Goal: Information Seeking & Learning: Learn about a topic

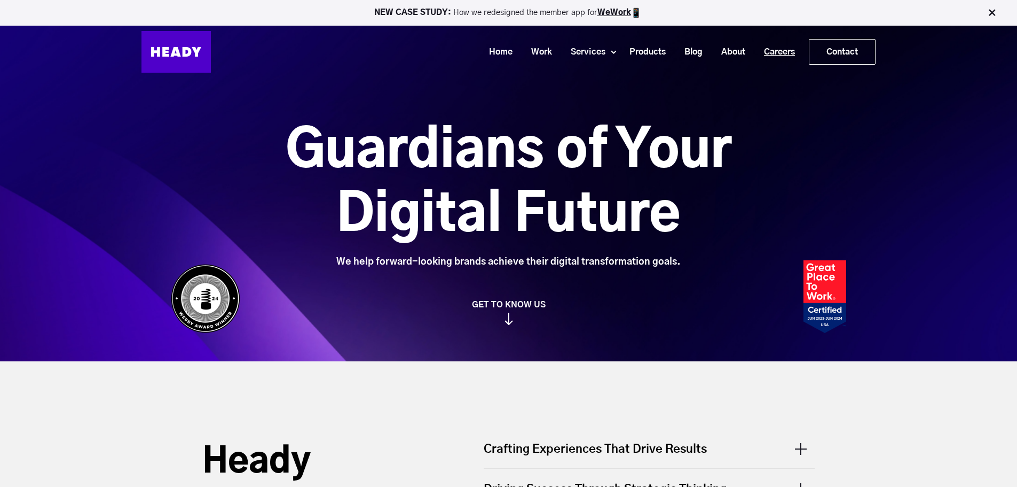
click at [783, 53] on link "Careers" at bounding box center [776, 52] width 50 height 20
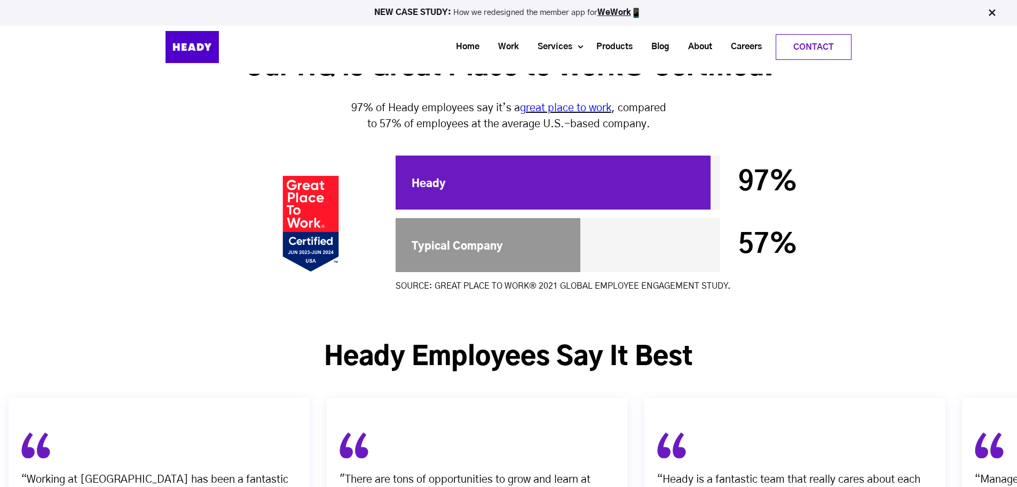
scroll to position [2492, 0]
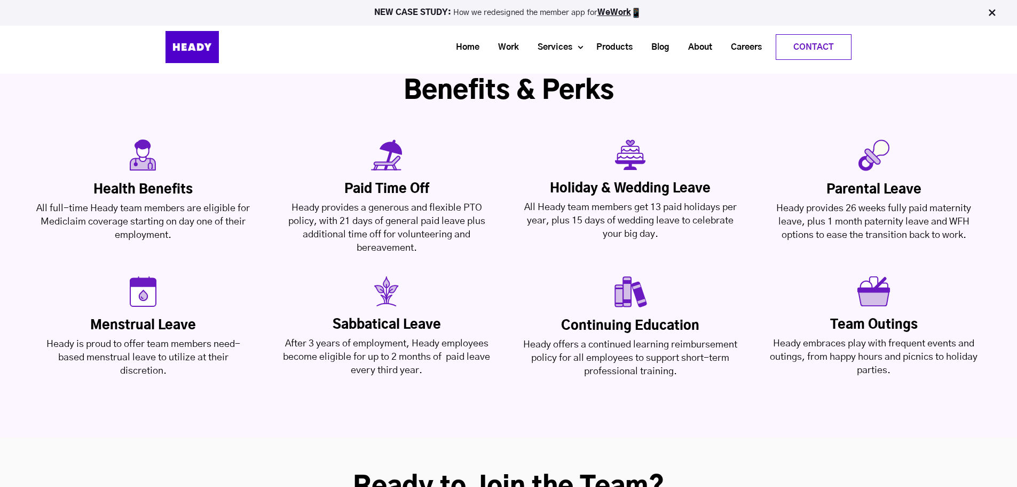
click at [468, 337] on div "After 3 years of employment, Heady employees become eligible for up to 2 months…" at bounding box center [386, 357] width 217 height 40
click at [465, 337] on div "After 3 years of employment, Heady employees become eligible for up to 2 months…" at bounding box center [386, 357] width 217 height 40
click at [464, 337] on div "After 3 years of employment, Heady employees become eligible for up to 2 months…" at bounding box center [386, 357] width 217 height 40
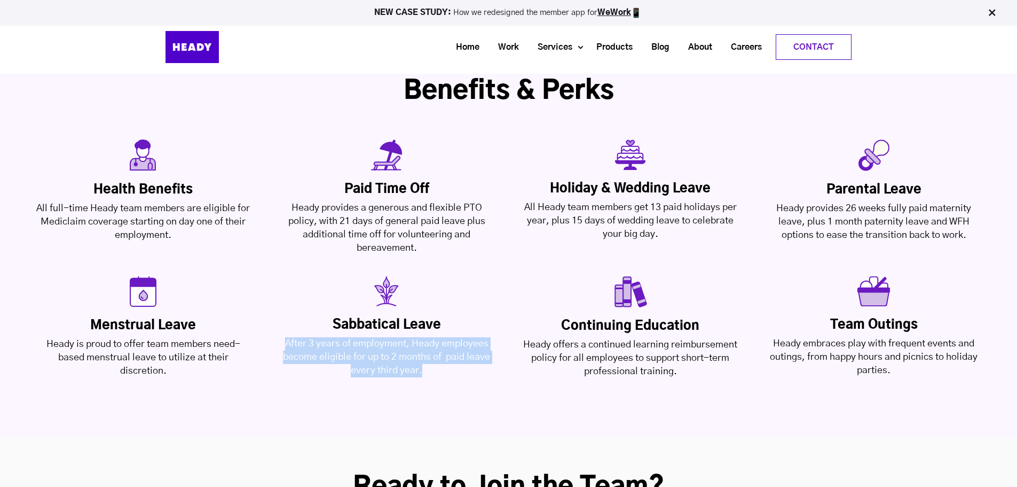
click at [464, 337] on div "After 3 years of employment, Heady employees become eligible for up to 2 months…" at bounding box center [386, 357] width 217 height 40
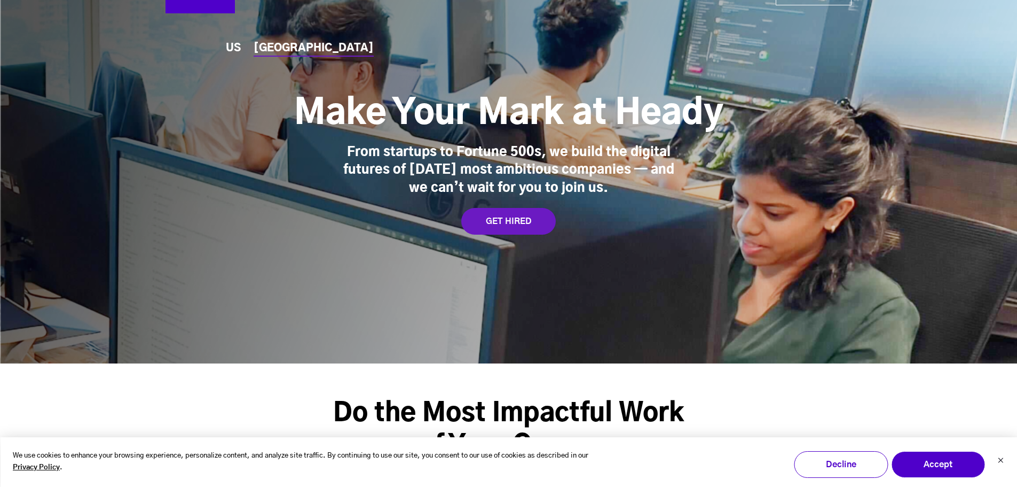
scroll to position [0, 0]
